Goal: Task Accomplishment & Management: Use online tool/utility

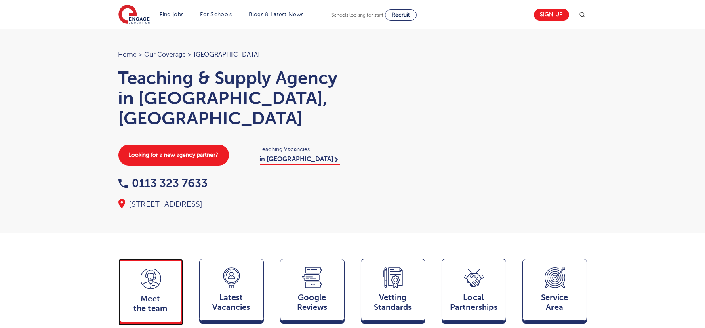
click at [138, 294] on span "Meet the team" at bounding box center [150, 303] width 53 height 19
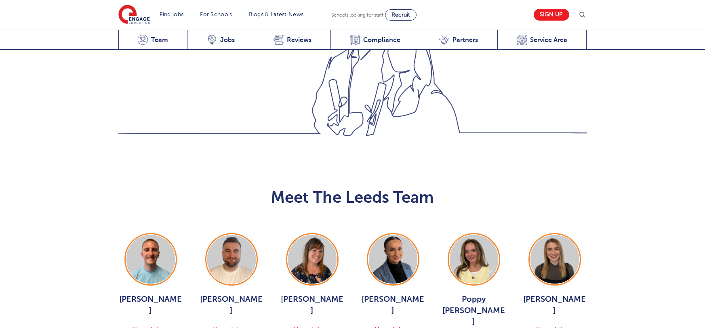
scroll to position [882, 0]
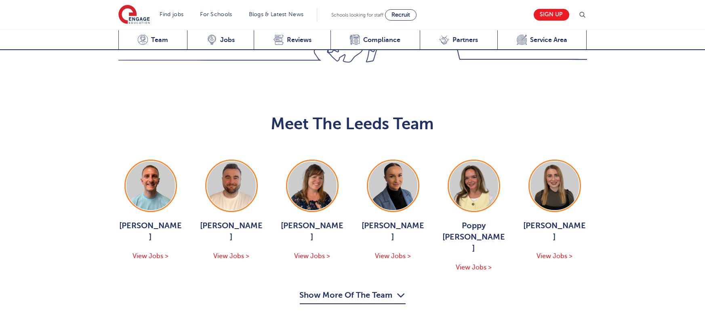
click at [353, 289] on button "Show More Of The Team" at bounding box center [353, 296] width 106 height 15
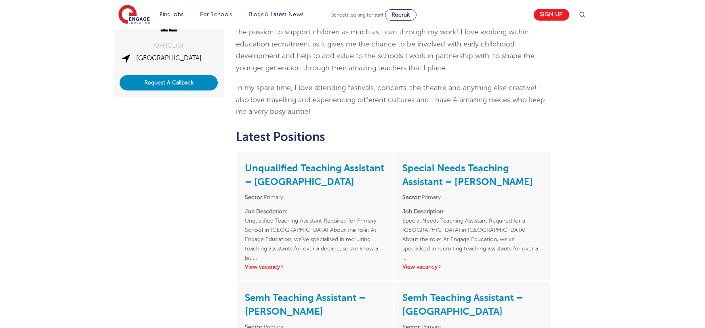
scroll to position [250, 0]
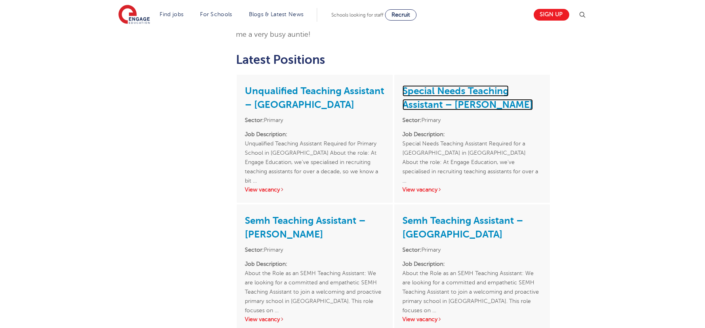
click at [460, 87] on link "Special Needs Teaching Assistant – Wakefield" at bounding box center [467, 97] width 130 height 25
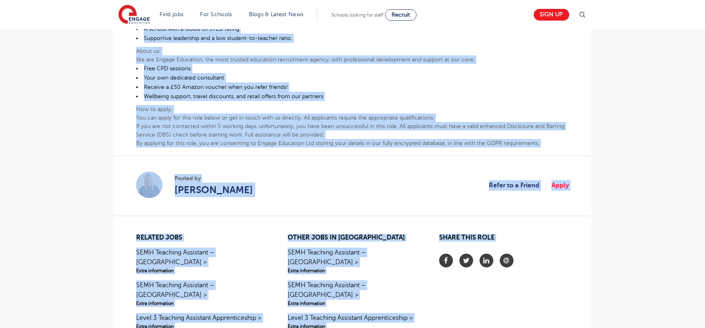
scroll to position [628, 0]
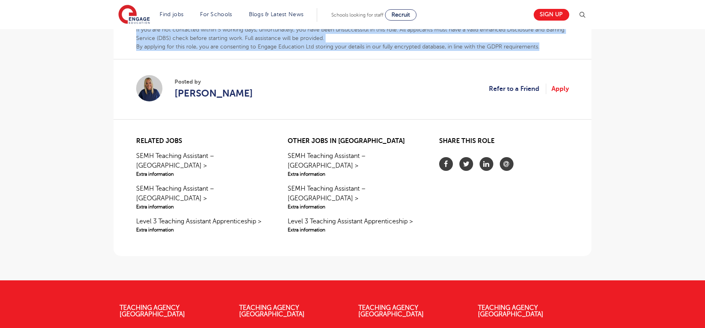
drag, startPoint x: 137, startPoint y: 62, endPoint x: 544, endPoint y: 44, distance: 408.0
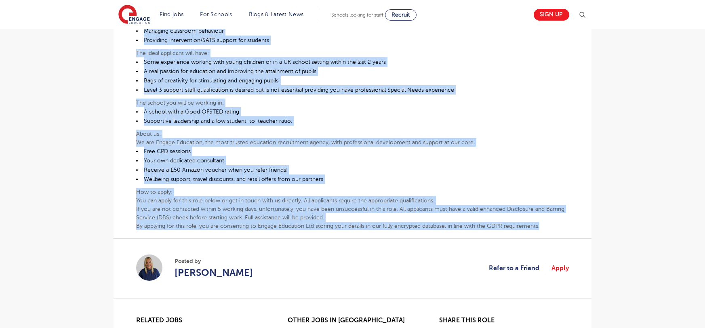
scroll to position [279, 0]
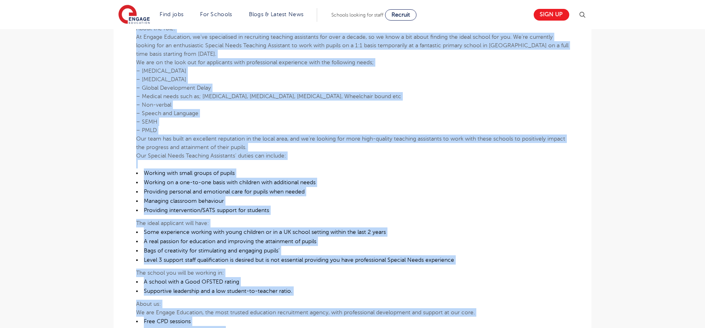
copy div "Special Needs Teaching Assistant Required for a Mainstream Primary School in No…"
